Goal: Transaction & Acquisition: Download file/media

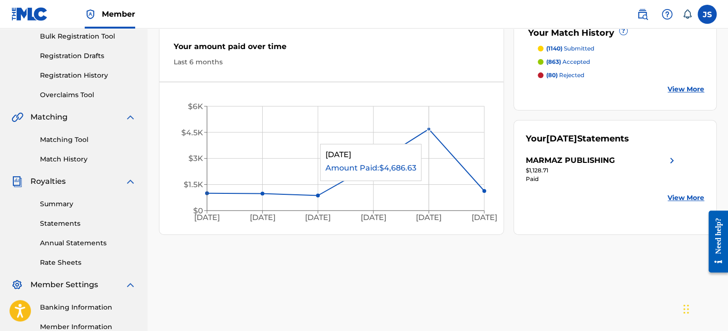
scroll to position [143, 0]
click at [58, 220] on link "Statements" at bounding box center [88, 223] width 96 height 10
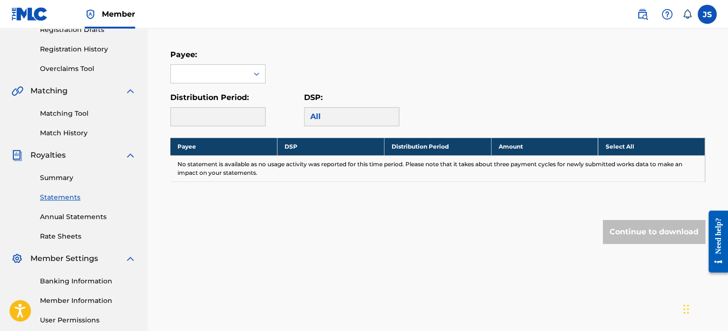
scroll to position [190, 0]
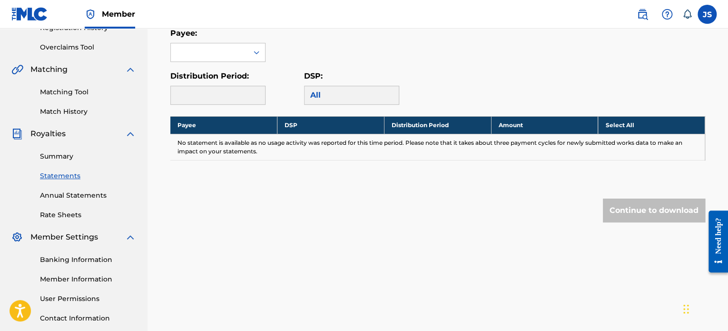
click at [70, 199] on link "Annual Statements" at bounding box center [88, 195] width 96 height 10
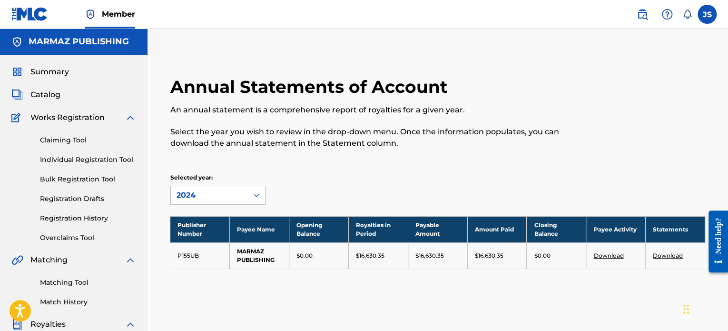
click at [206, 197] on div "2024" at bounding box center [209, 194] width 66 height 11
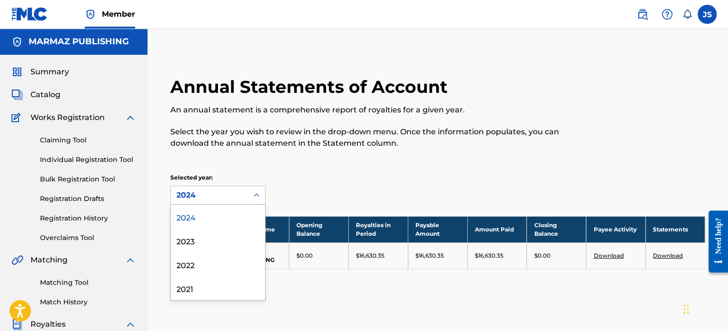
click at [206, 197] on div "2024" at bounding box center [209, 194] width 66 height 11
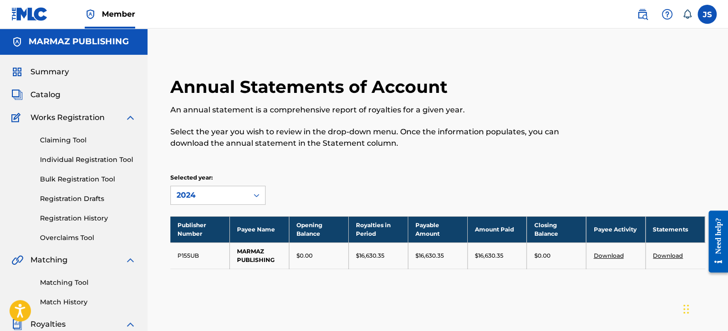
click at [627, 280] on div "Annual Statements of Account An annual statement is a comprehensive report of r…" at bounding box center [437, 184] width 557 height 216
click at [666, 256] on link "Download" at bounding box center [667, 255] width 30 height 7
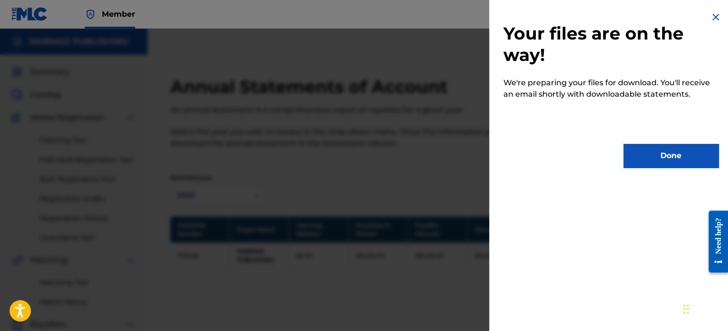
click at [694, 165] on button "Done" at bounding box center [670, 156] width 95 height 24
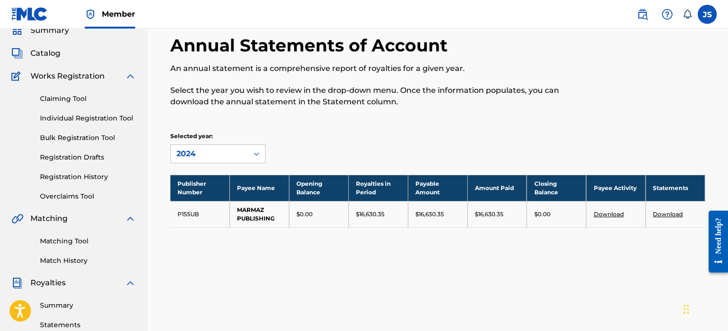
scroll to position [95, 0]
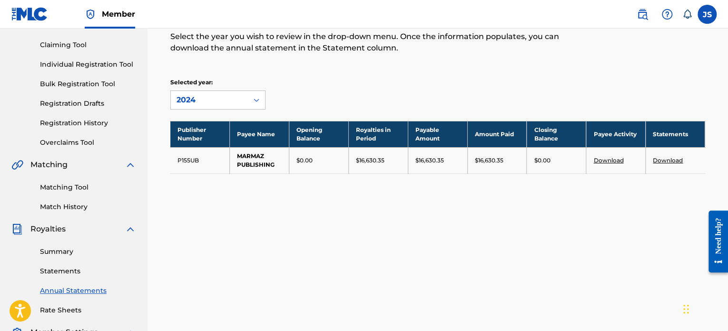
click at [235, 111] on div "Annual Statements of Account An annual statement is a comprehensive report of r…" at bounding box center [437, 89] width 557 height 216
click at [223, 102] on div "2024" at bounding box center [209, 99] width 66 height 11
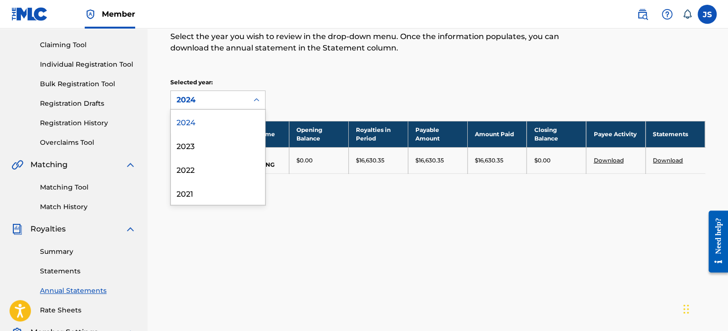
click at [223, 102] on div "2024" at bounding box center [209, 99] width 66 height 11
